Goal: Task Accomplishment & Management: Manage account settings

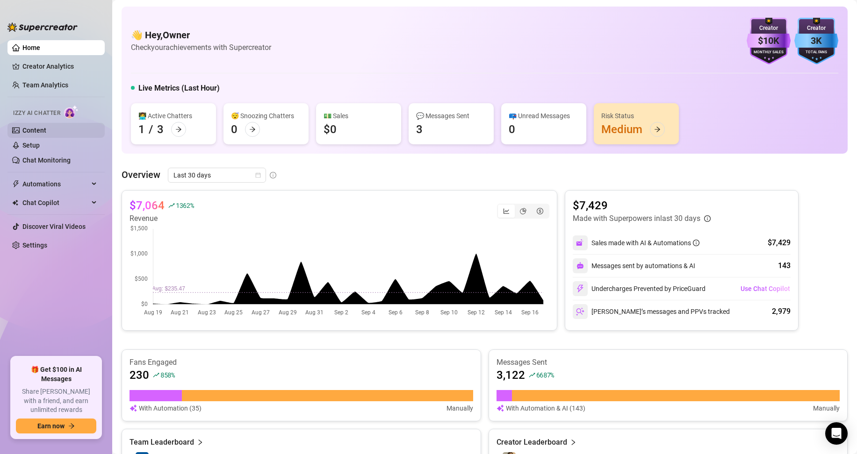
click at [44, 127] on link "Content" at bounding box center [34, 130] width 24 height 7
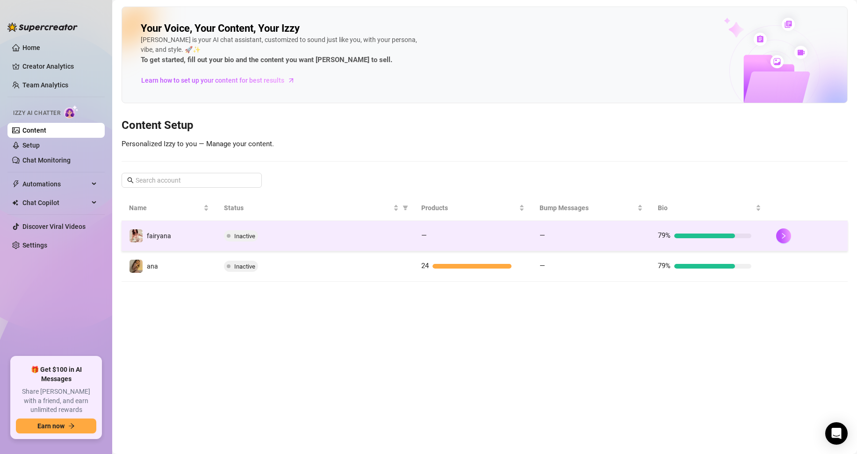
click at [242, 236] on span "Inactive" at bounding box center [244, 236] width 21 height 7
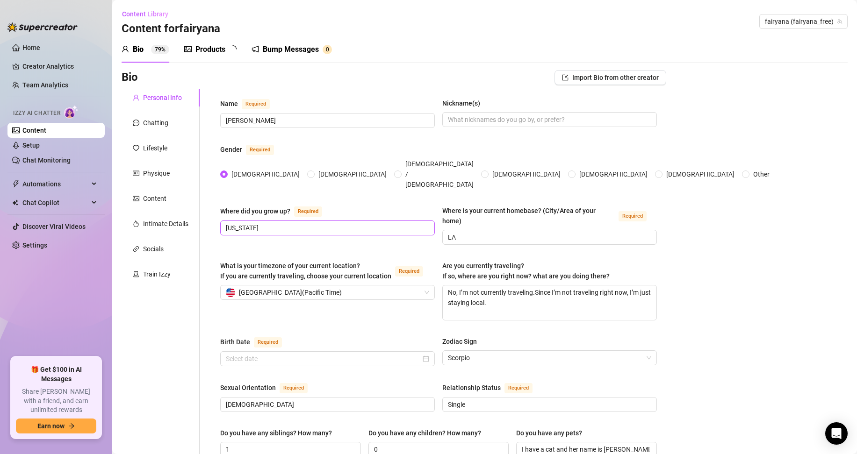
radio input "true"
type input "[DATE]"
drag, startPoint x: 185, startPoint y: 180, endPoint x: 166, endPoint y: 182, distance: 18.8
click at [43, 246] on link "Settings" at bounding box center [34, 245] width 25 height 7
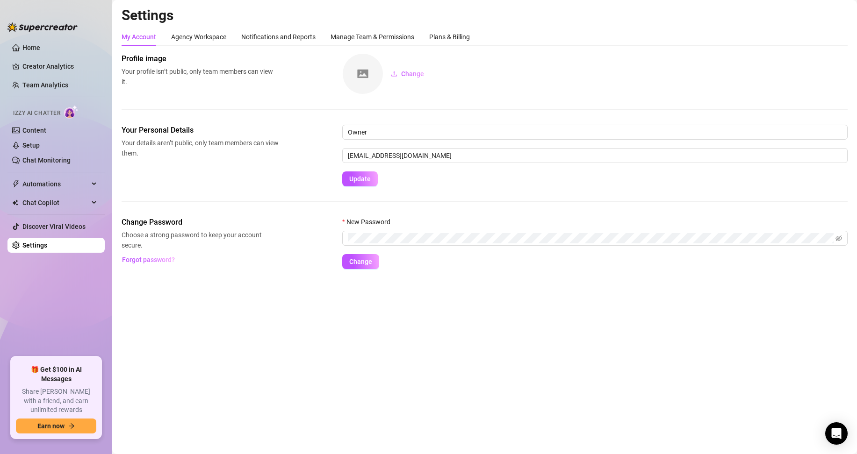
click at [228, 36] on div "My Account Agency Workspace Notifications and Reports Manage Team & Permissions…" at bounding box center [296, 37] width 348 height 18
click at [348, 36] on div "Manage Team & Permissions" at bounding box center [373, 37] width 84 height 10
click at [386, 36] on div "Manage Team & Permissions" at bounding box center [373, 37] width 84 height 10
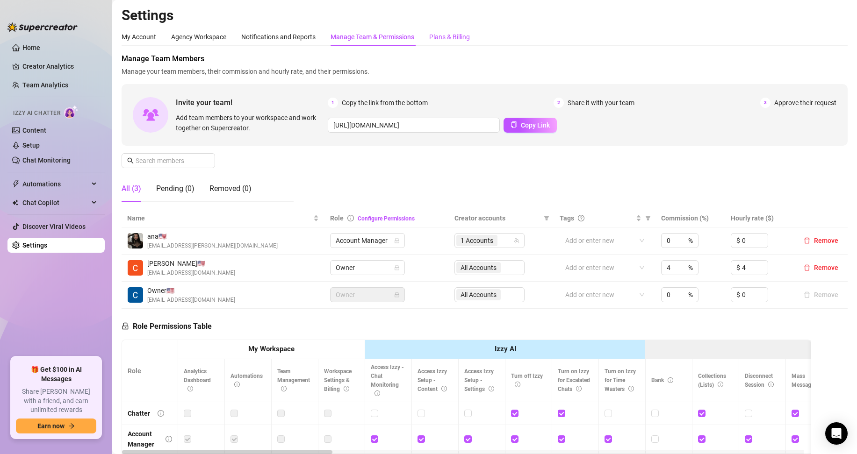
click at [436, 37] on div "Plans & Billing" at bounding box center [449, 37] width 41 height 10
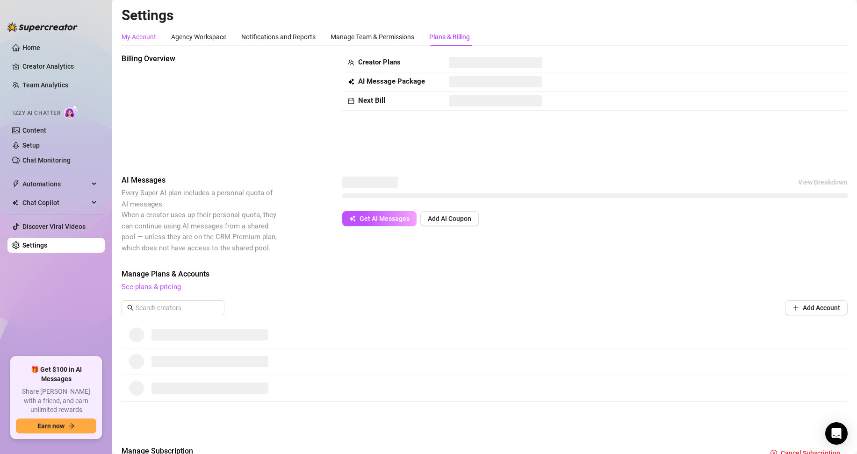
click at [137, 36] on div "My Account" at bounding box center [139, 37] width 35 height 10
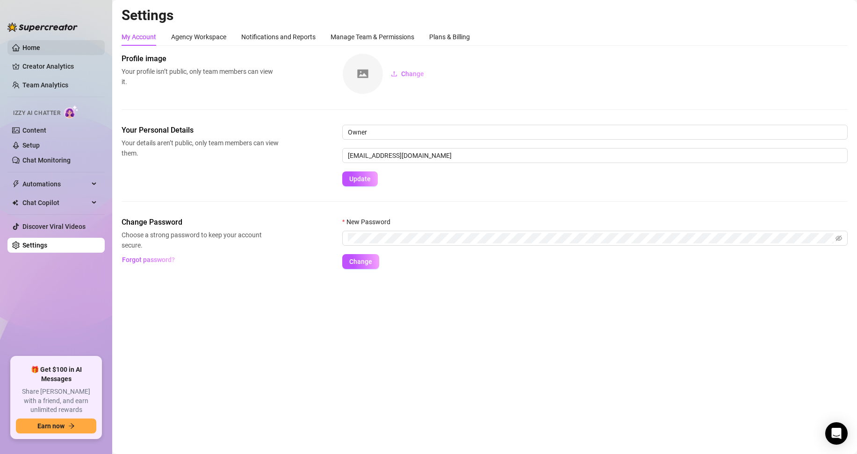
click at [38, 50] on link "Home" at bounding box center [31, 47] width 18 height 7
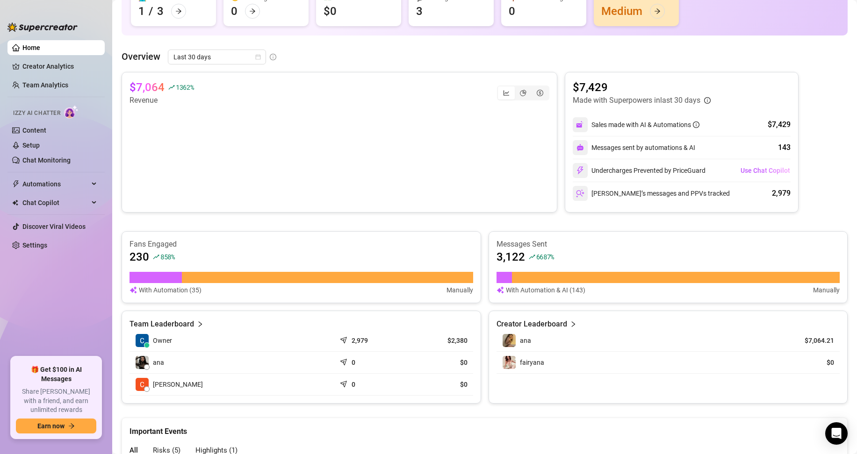
scroll to position [116, 0]
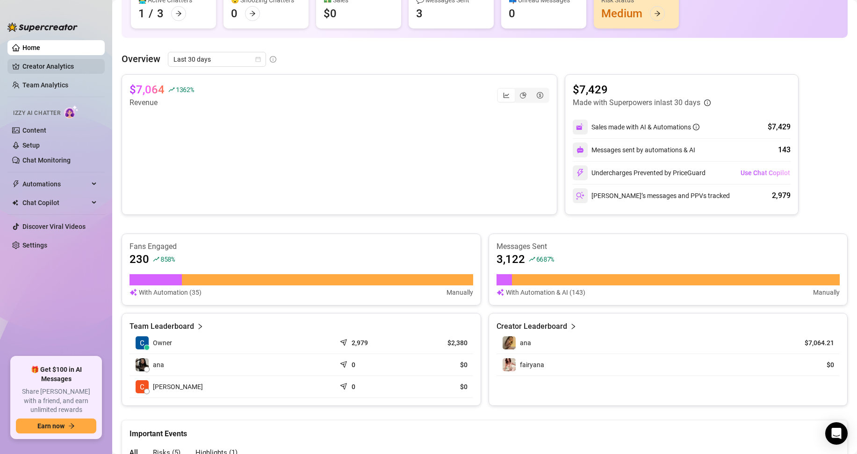
click at [60, 68] on link "Creator Analytics" at bounding box center [59, 66] width 75 height 15
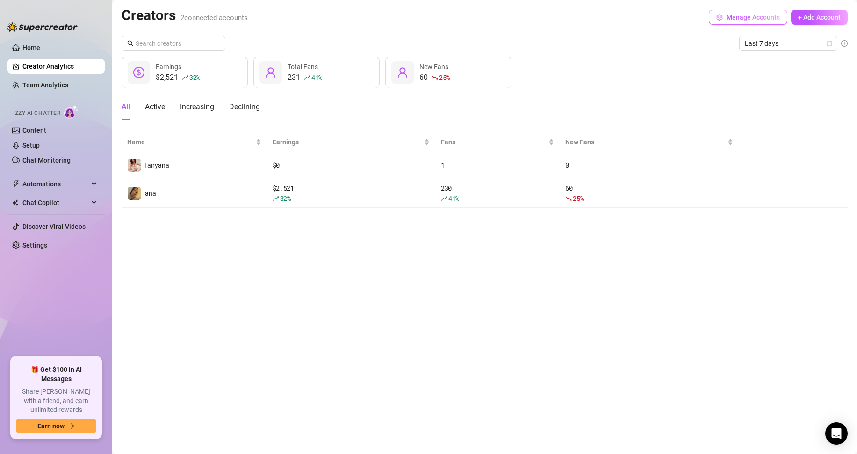
click at [734, 21] on button "Manage Accounts" at bounding box center [748, 17] width 79 height 15
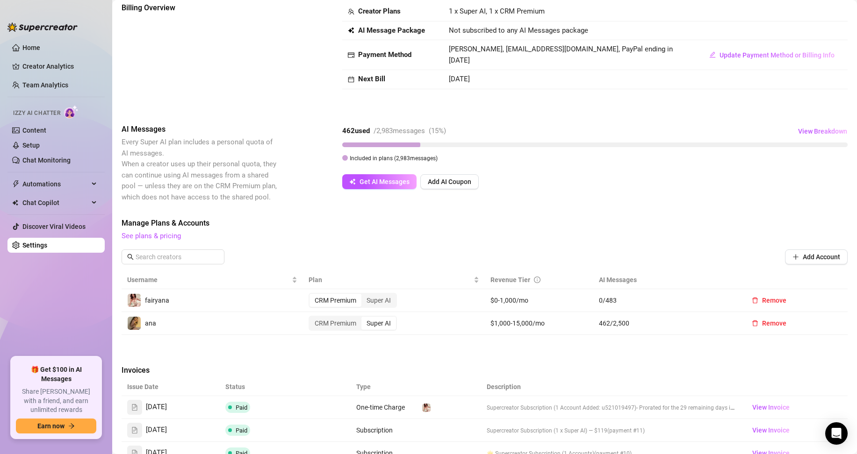
scroll to position [140, 0]
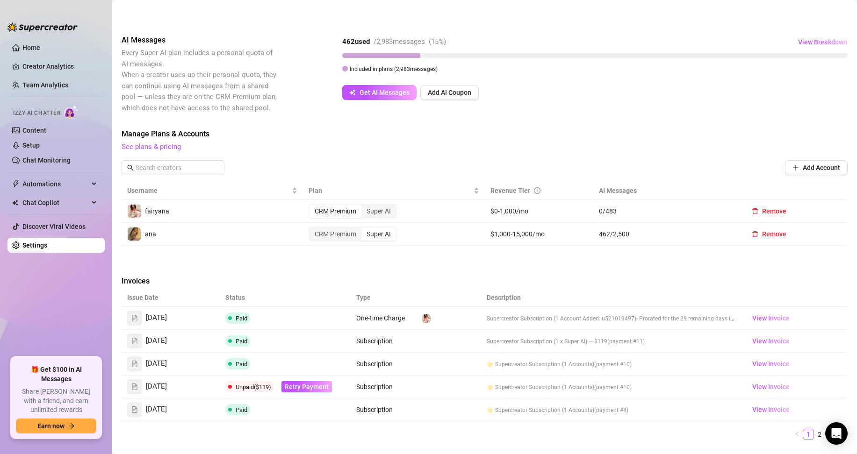
click at [739, 194] on th at bounding box center [793, 191] width 109 height 18
click at [709, 204] on td "0 / 483" at bounding box center [665, 211] width 145 height 23
click at [752, 210] on icon "delete" at bounding box center [755, 211] width 7 height 7
click at [796, 188] on span "Cancel" at bounding box center [799, 186] width 21 height 7
drag, startPoint x: 688, startPoint y: 174, endPoint x: 668, endPoint y: 177, distance: 20.7
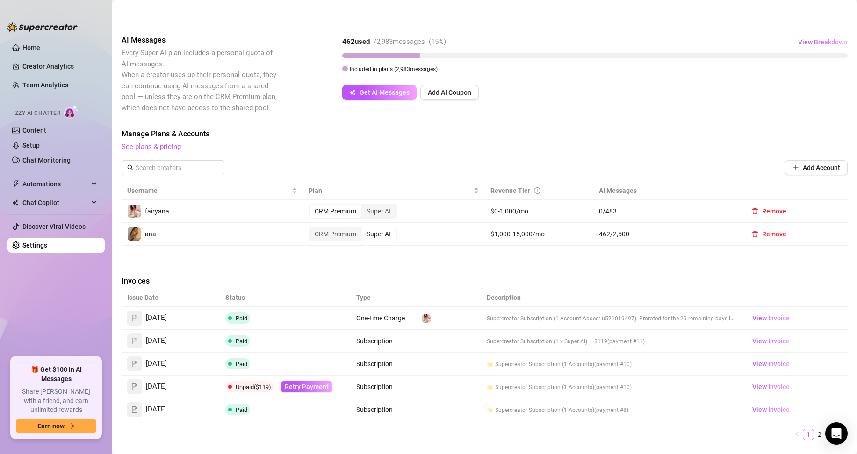
click at [688, 176] on div "Manage Plans & Accounts See plans & pricing Add Account" at bounding box center [485, 155] width 726 height 53
